Goal: Find specific page/section: Find specific page/section

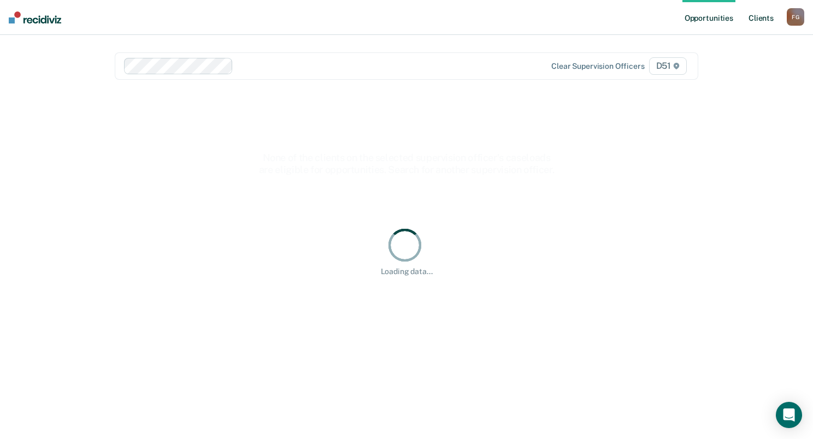
click at [755, 19] on link "Client s" at bounding box center [761, 17] width 30 height 35
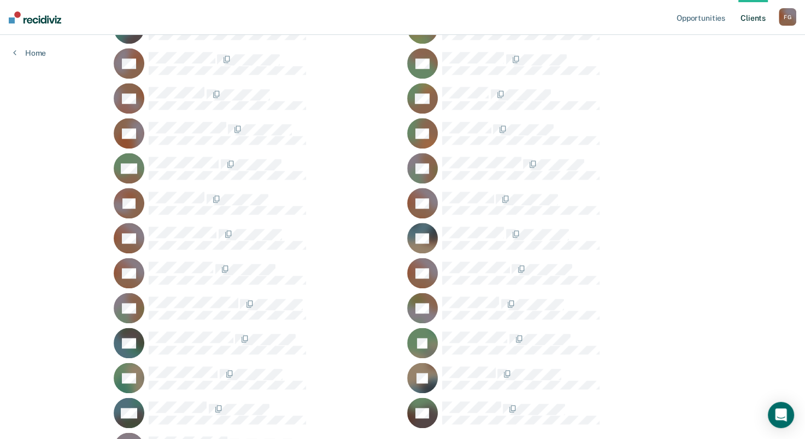
scroll to position [1156, 0]
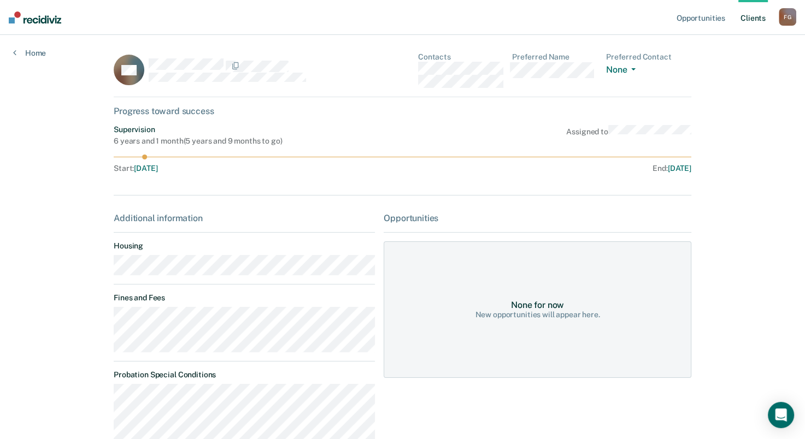
click at [609, 30] on nav "Opportunities Client s [PERSON_NAME] F G Profile How it works Log Out" at bounding box center [402, 17] width 805 height 35
